Goal: Navigation & Orientation: Find specific page/section

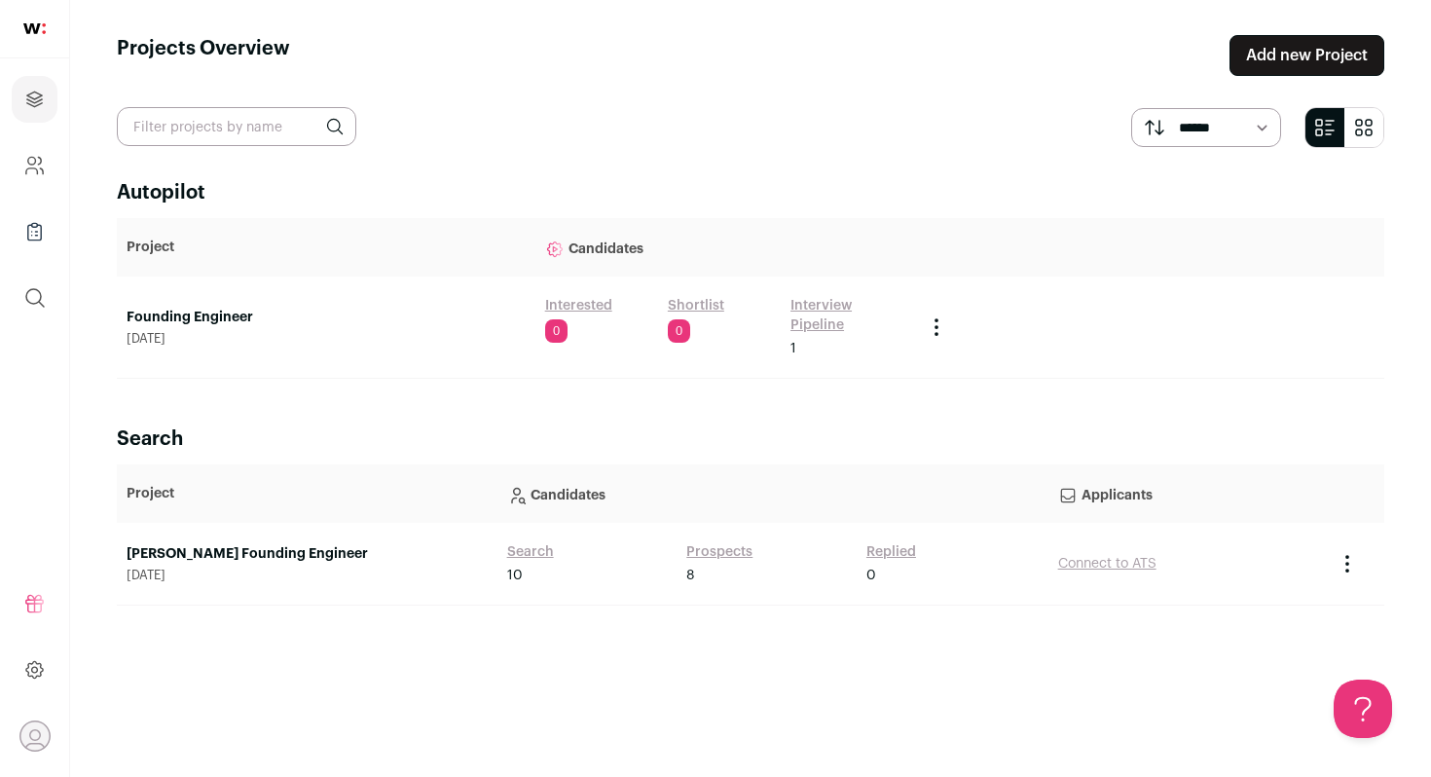
click at [180, 313] on link "Founding Engineer" at bounding box center [326, 317] width 399 height 19
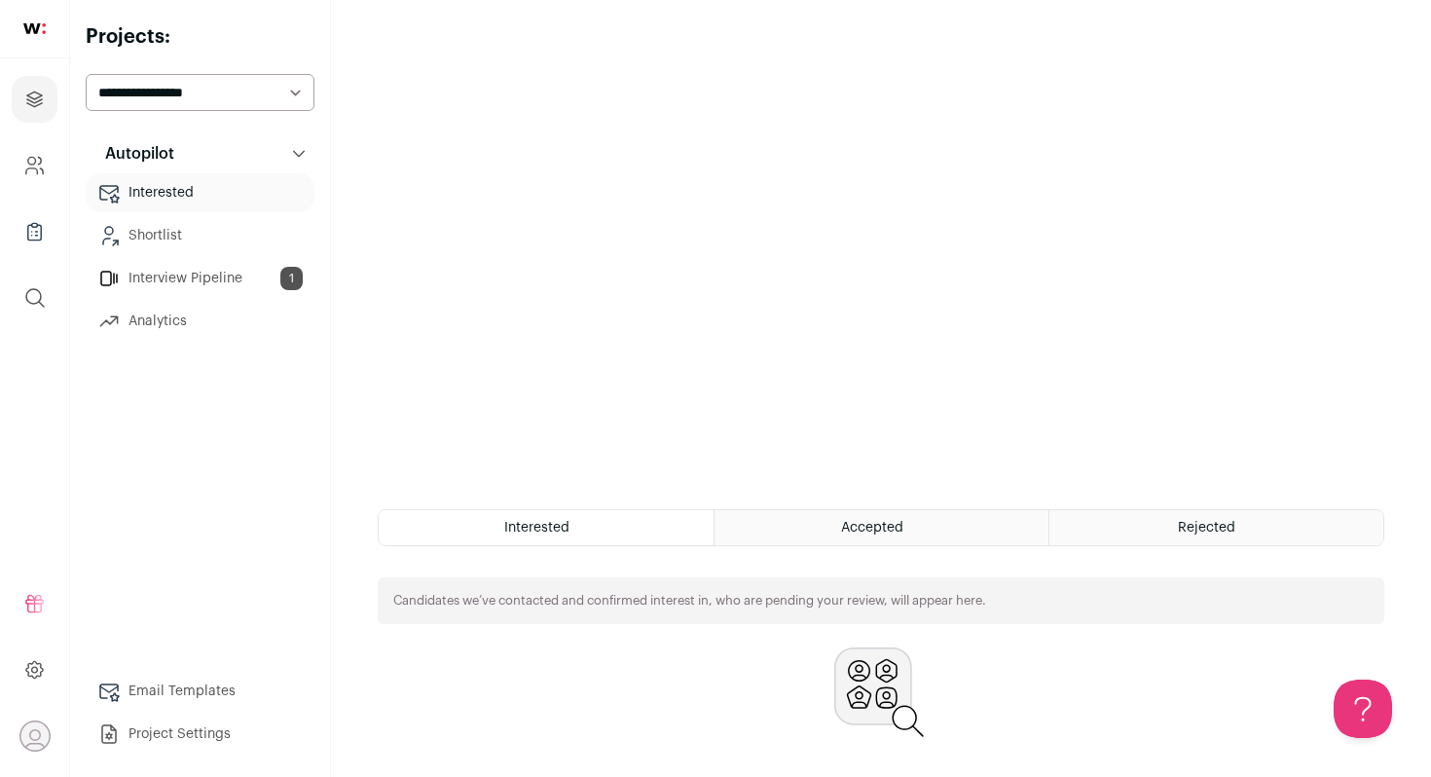
scroll to position [344, 0]
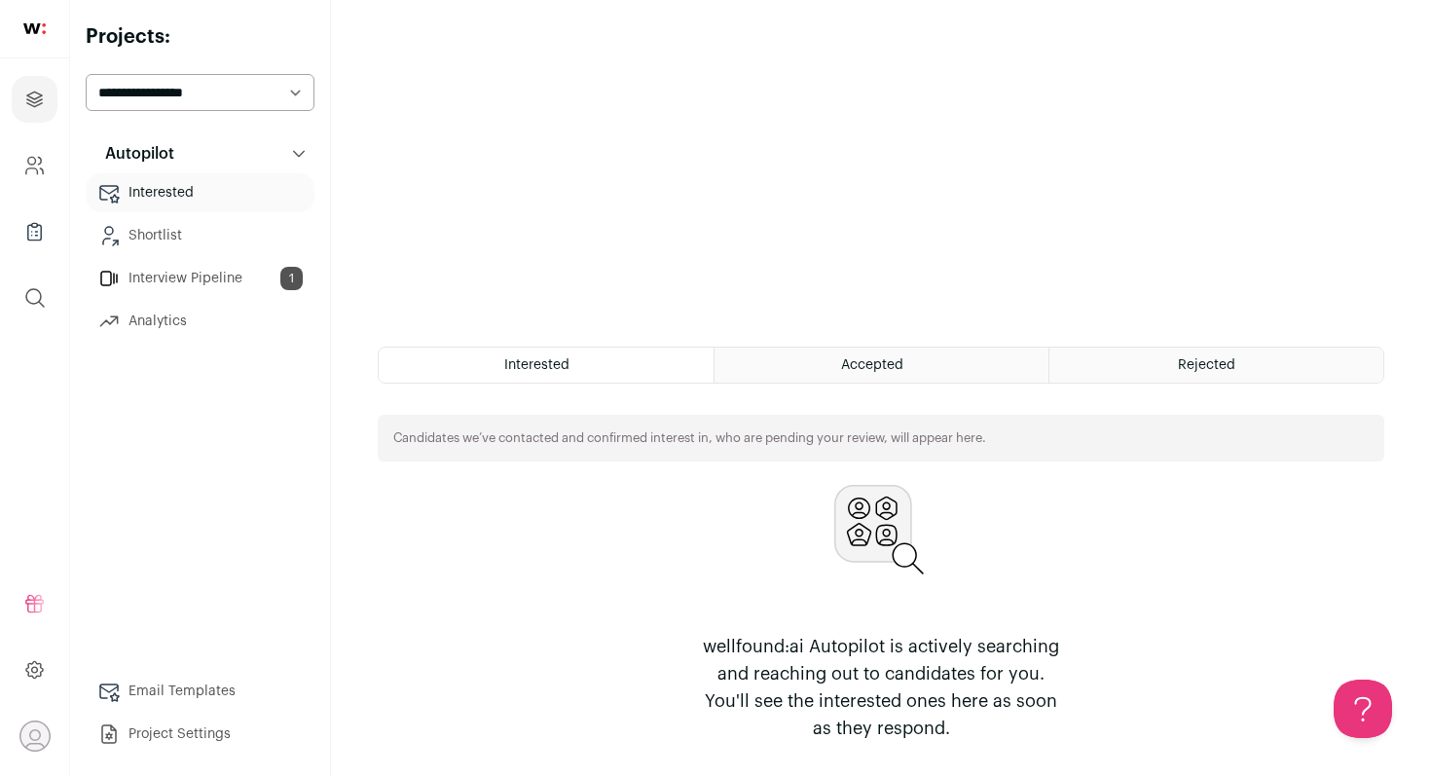
click at [151, 234] on link "Shortlist" at bounding box center [200, 235] width 229 height 39
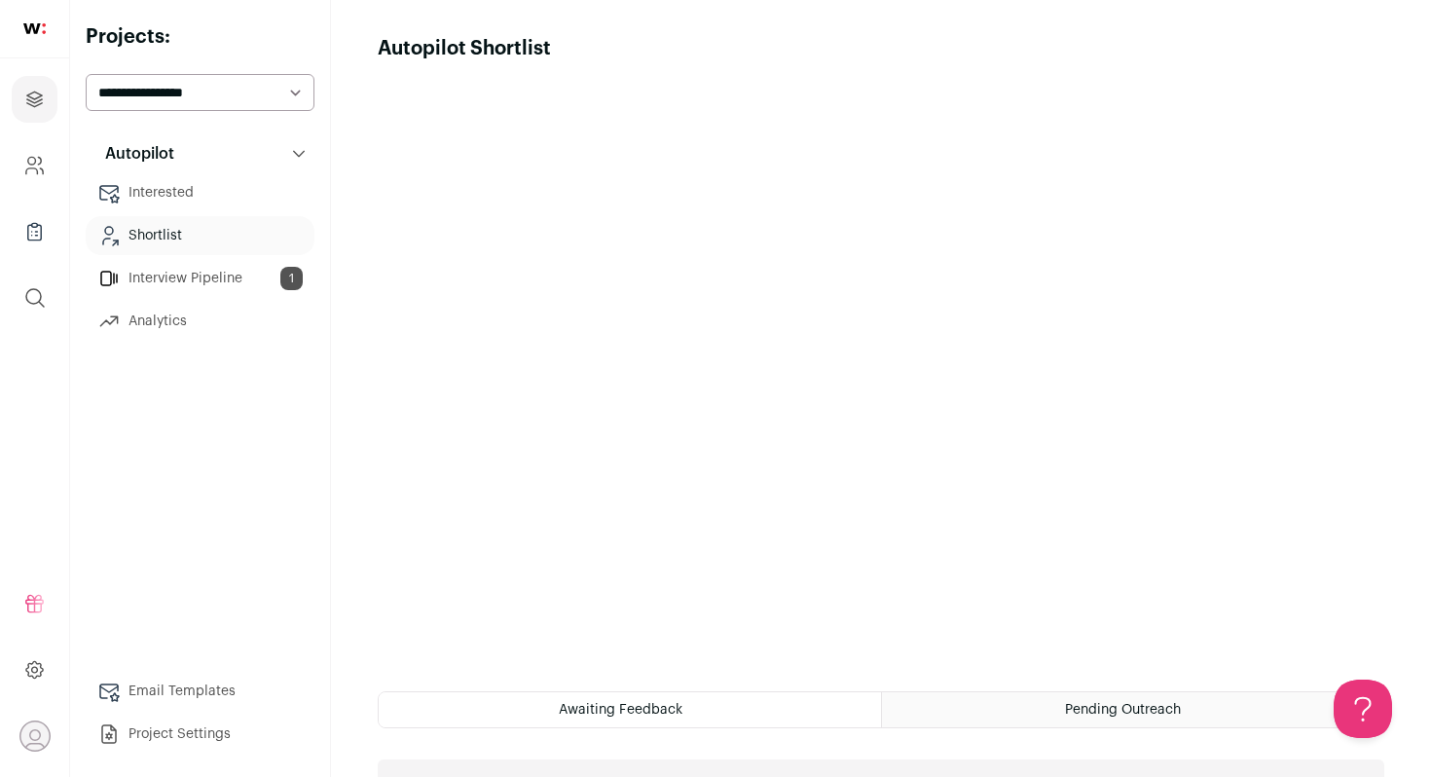
click at [143, 272] on link "Interview Pipeline 1" at bounding box center [200, 278] width 229 height 39
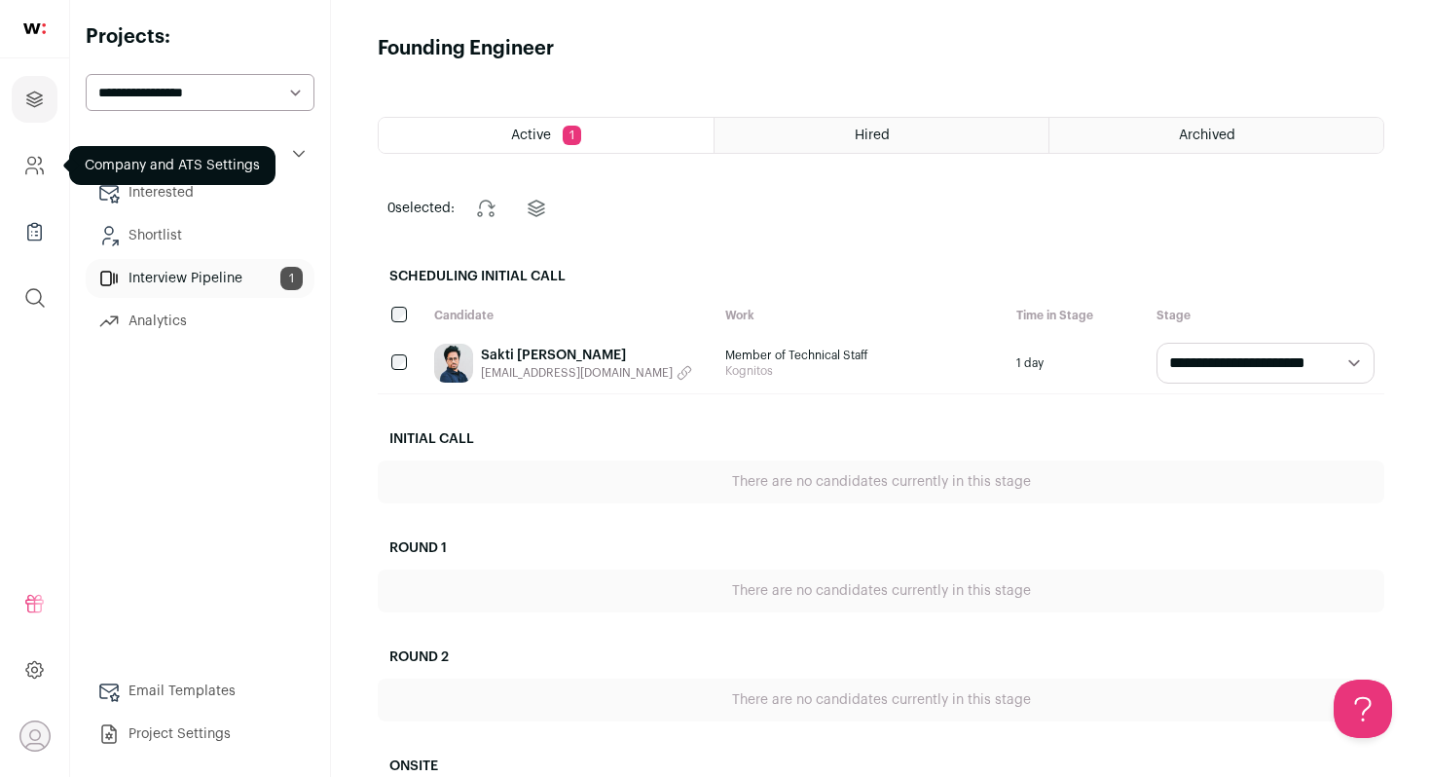
click at [16, 163] on link "Company and ATS Settings" at bounding box center [35, 165] width 46 height 47
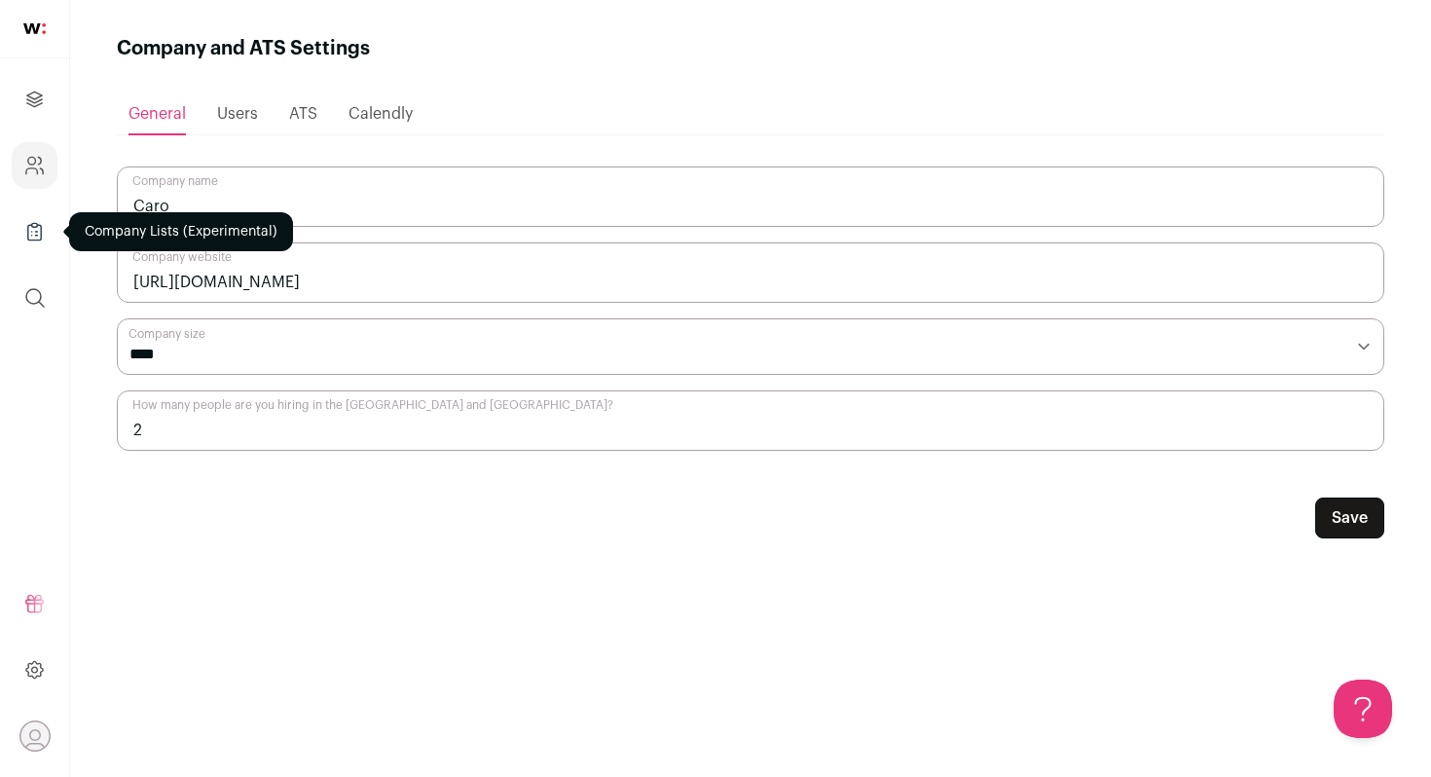
click at [36, 230] on icon "Company Lists" at bounding box center [34, 231] width 22 height 23
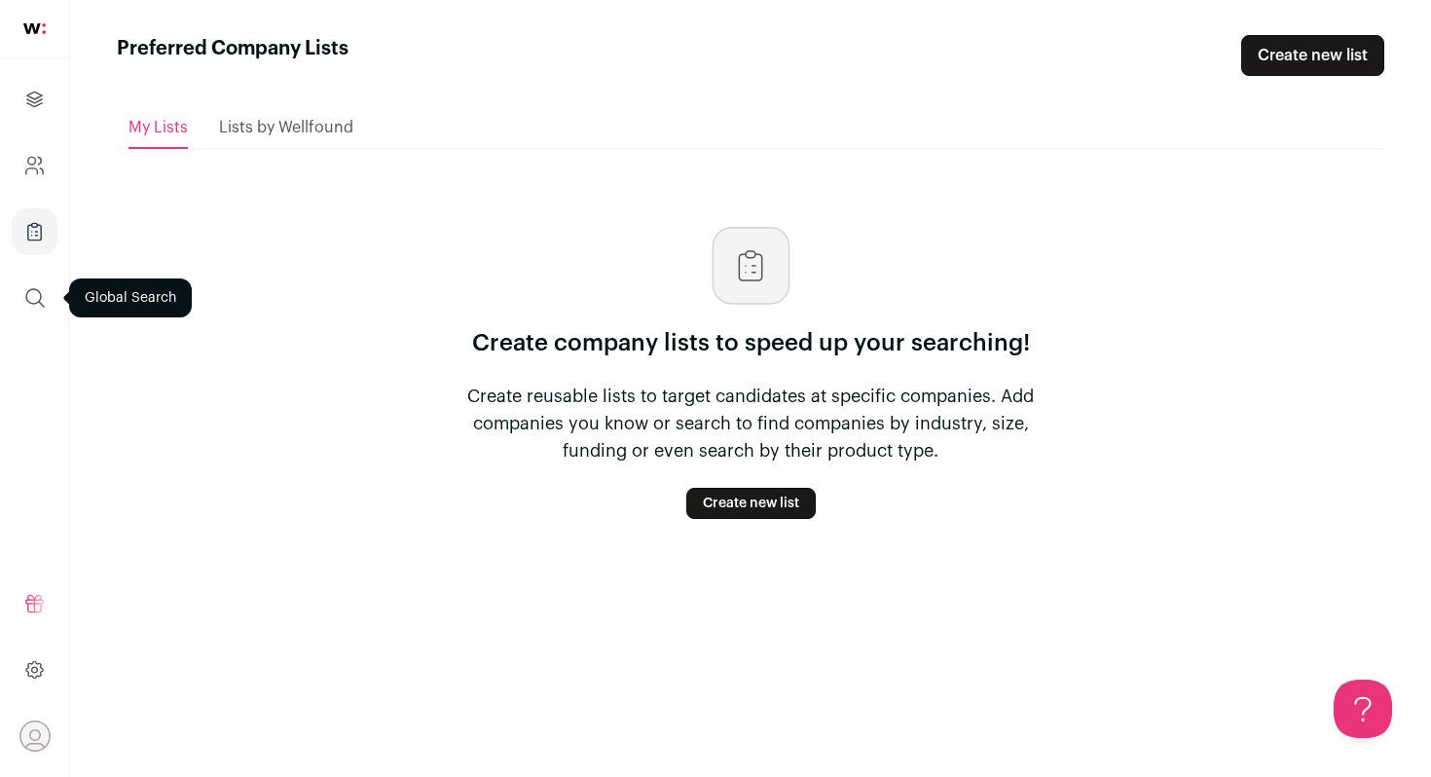
click at [29, 281] on button "submit" at bounding box center [35, 297] width 47 height 47
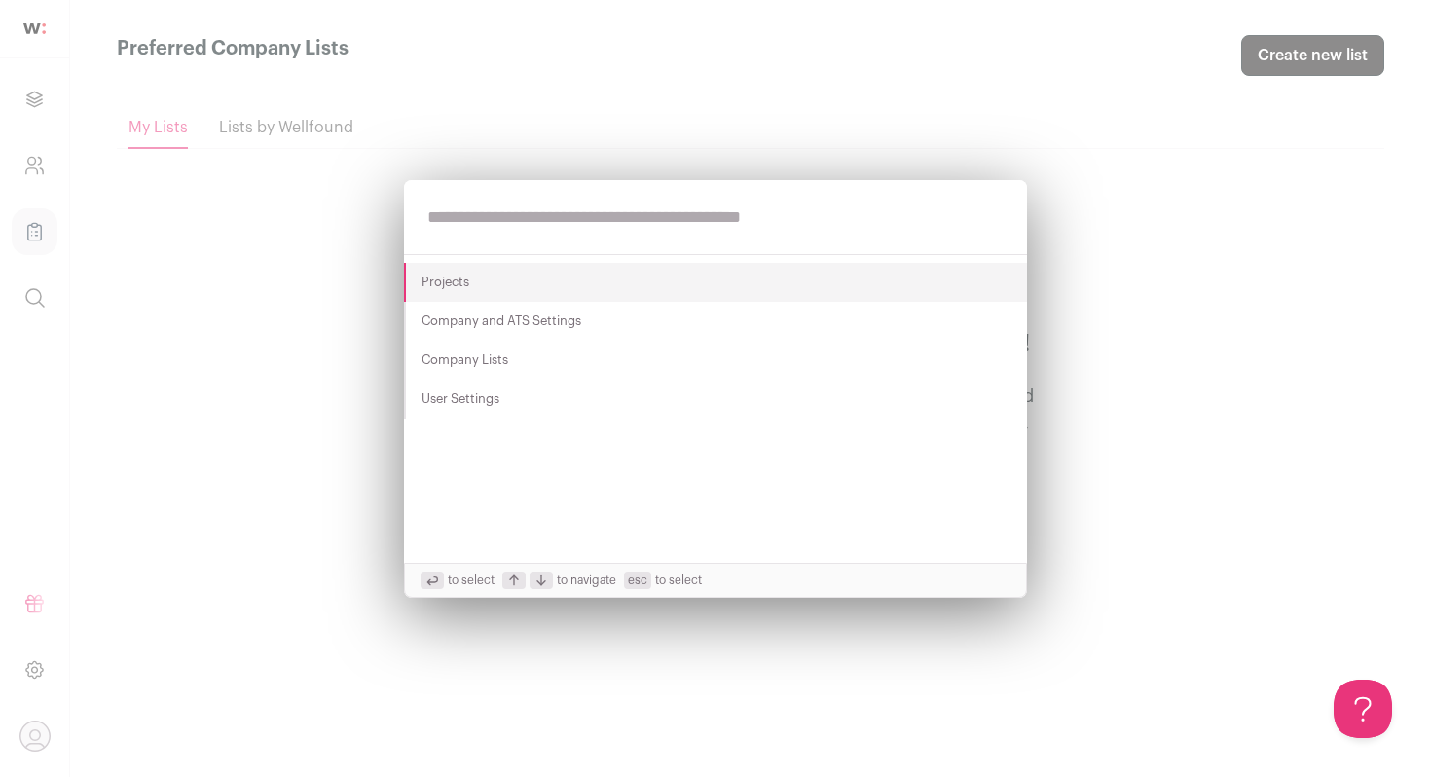
click at [29, 281] on div "Projects Company and ATS Settings Company Lists User Settings to select to navi…" at bounding box center [715, 388] width 1431 height 777
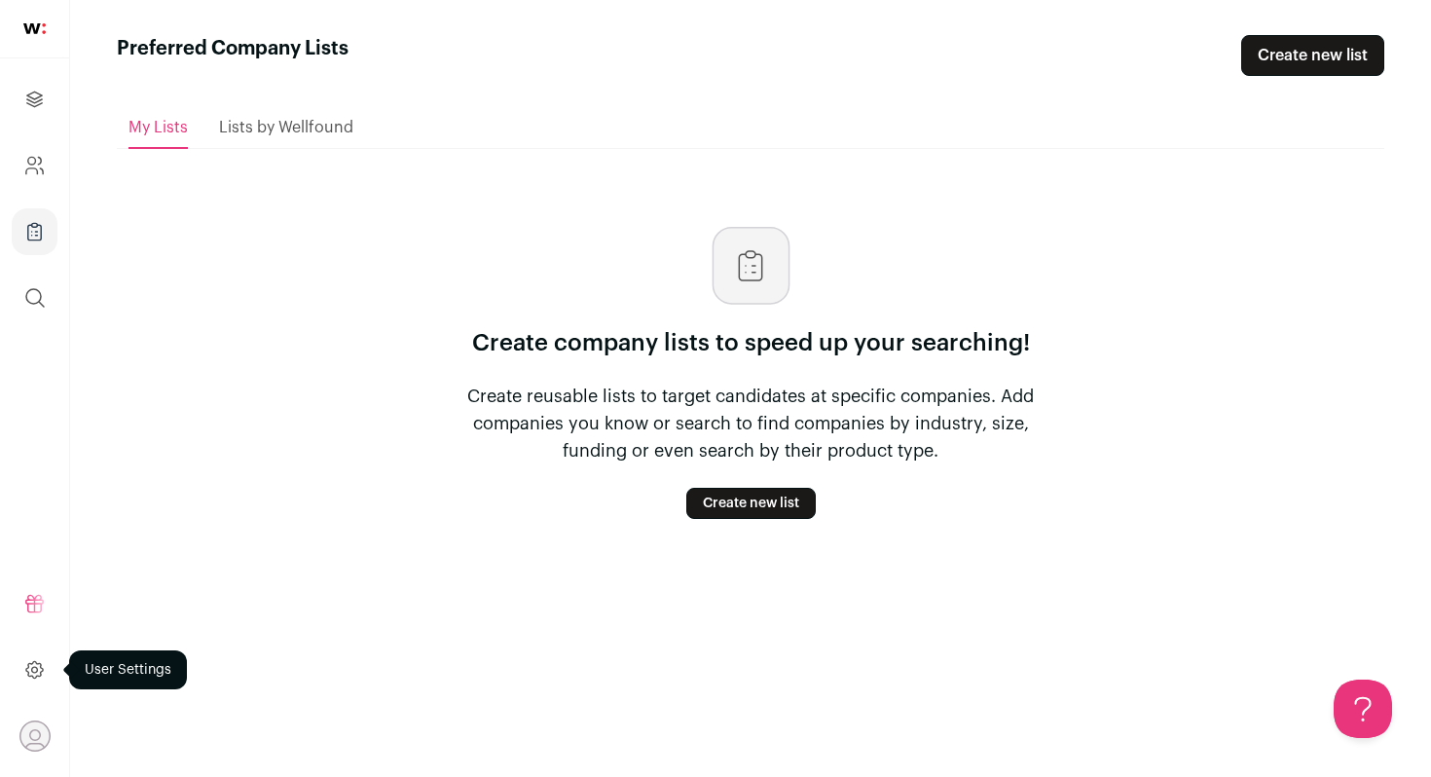
click at [39, 670] on icon at bounding box center [34, 669] width 22 height 23
